Goal: Browse casually: Explore the website without a specific task or goal

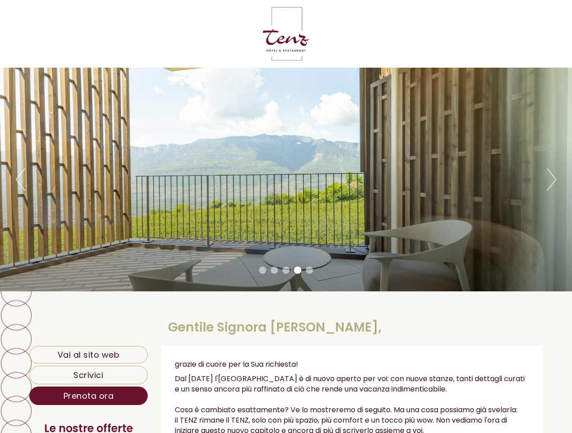
click at [286, 216] on div "Previous Next 1 2 3 4 5" at bounding box center [286, 179] width 572 height 223
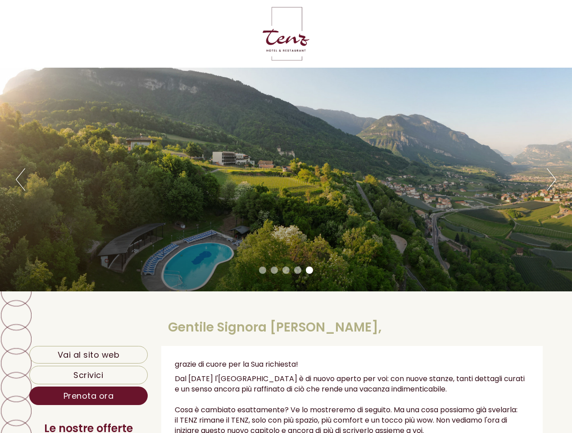
click at [20, 179] on button "Previous" at bounding box center [20, 179] width 9 height 23
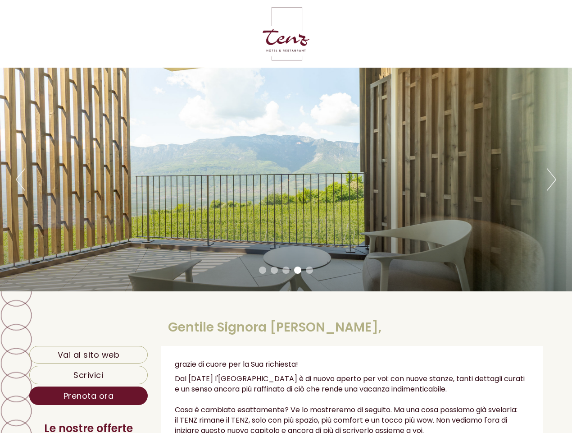
click at [286, 179] on div "Previous Next 1 2 3 4 5" at bounding box center [286, 179] width 572 height 223
click at [551, 179] on button "Next" at bounding box center [551, 179] width 9 height 23
click at [263, 270] on li "1" at bounding box center [262, 269] width 7 height 7
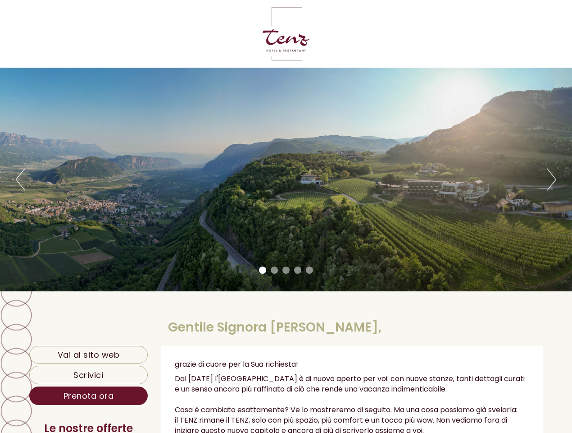
click at [274, 270] on li "2" at bounding box center [274, 269] width 7 height 7
click at [286, 270] on li "3" at bounding box center [286, 269] width 7 height 7
click at [298, 270] on li "4" at bounding box center [297, 269] width 7 height 7
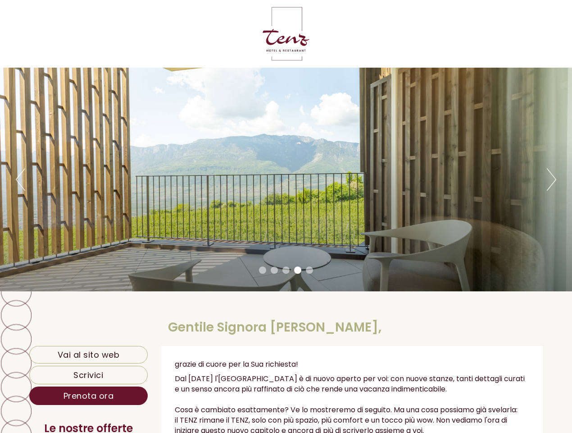
click at [310, 270] on li "5" at bounding box center [309, 269] width 7 height 7
